Goal: Information Seeking & Learning: Find specific fact

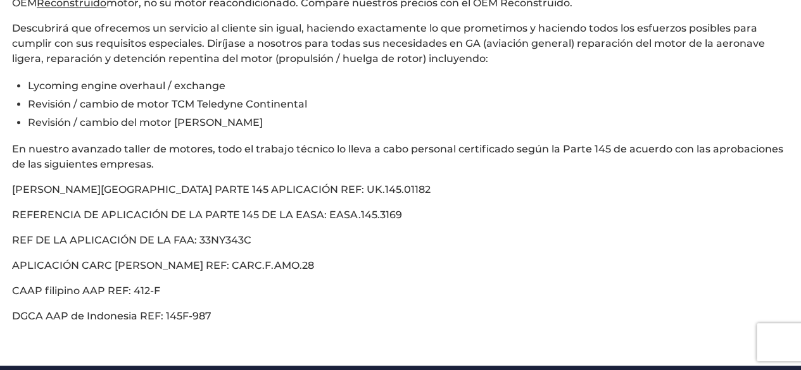
scroll to position [442, 0]
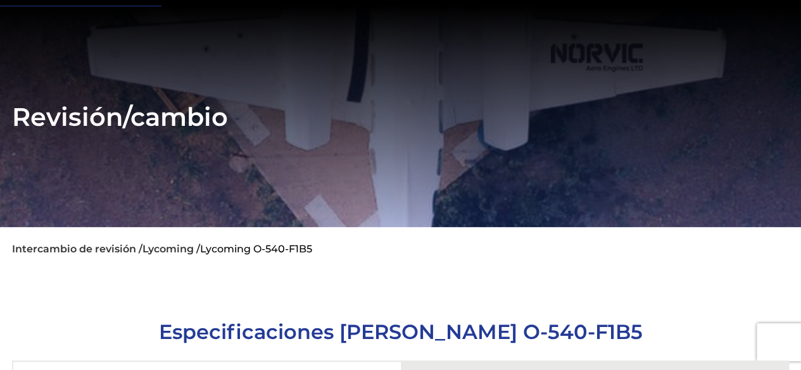
scroll to position [317, 0]
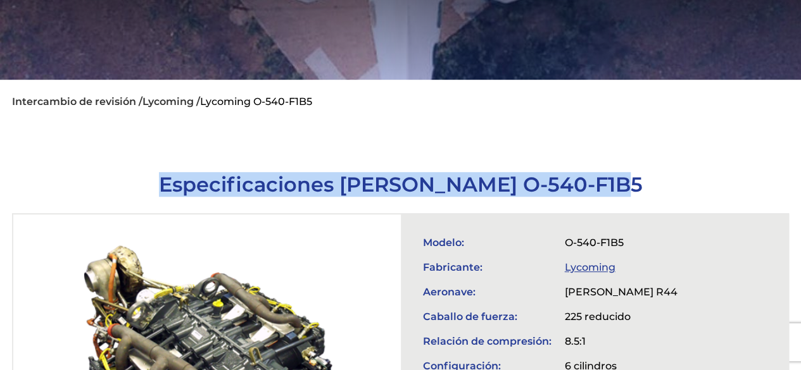
drag, startPoint x: 182, startPoint y: 182, endPoint x: 629, endPoint y: 187, distance: 446.3
click at [629, 187] on h1 "Especificaciones [PERSON_NAME] O-540-F1B5" at bounding box center [400, 184] width 777 height 25
copy font "Especificaciones [PERSON_NAME] O-540-F1B5"
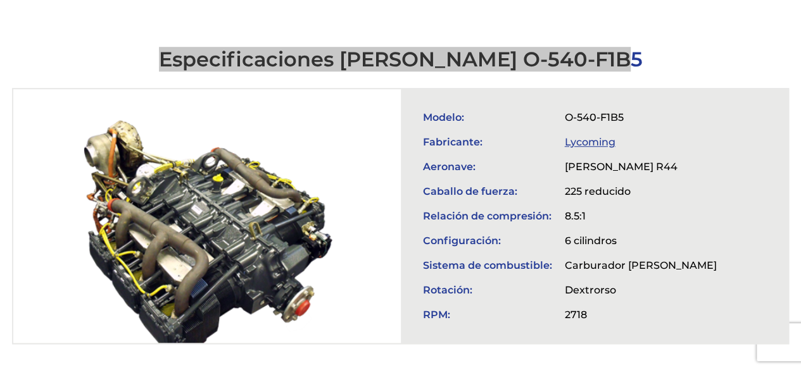
scroll to position [443, 0]
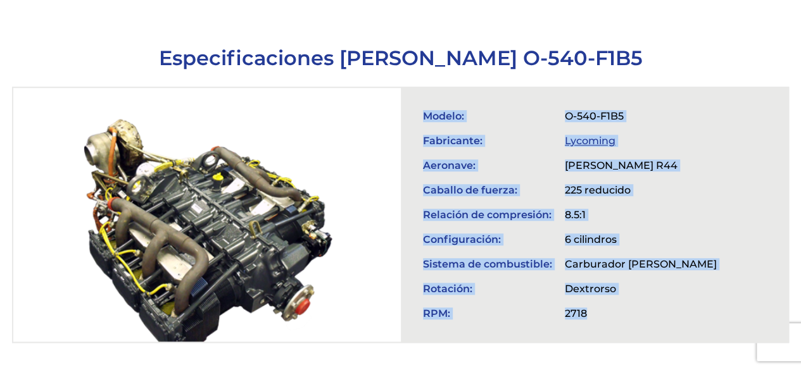
drag, startPoint x: 67, startPoint y: 94, endPoint x: 596, endPoint y: 278, distance: 559.5
click at [646, 317] on div "Modelo: O-540-F1B5 Fabricante: Lycoming Aeronave: [PERSON_NAME] R44 Caballo de …" at bounding box center [400, 215] width 774 height 254
copy div "Modelo: O-540-F1B5 Fabricante: Lycoming Aeronave: [PERSON_NAME] R44 Caballo de …"
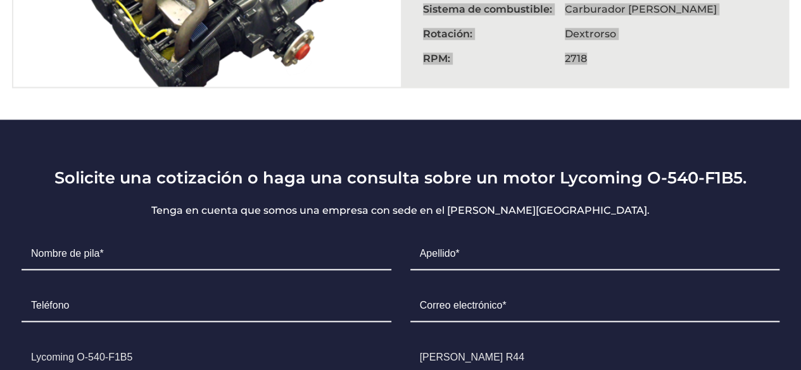
scroll to position [696, 0]
